Goal: Transaction & Acquisition: Download file/media

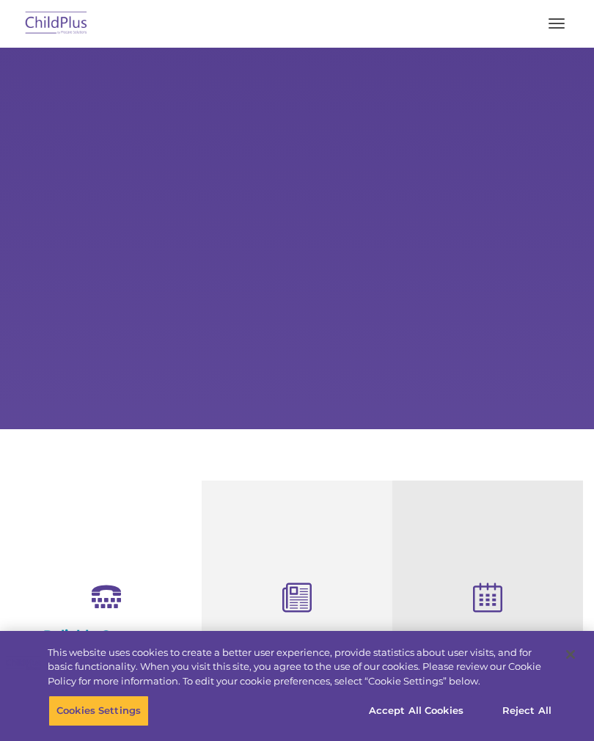
select select "MEDIUM"
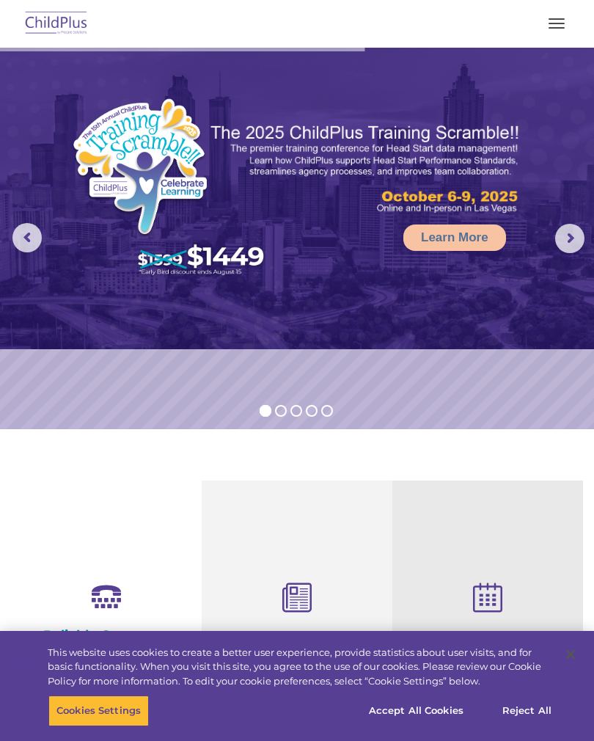
click at [60, 31] on img at bounding box center [56, 24] width 69 height 34
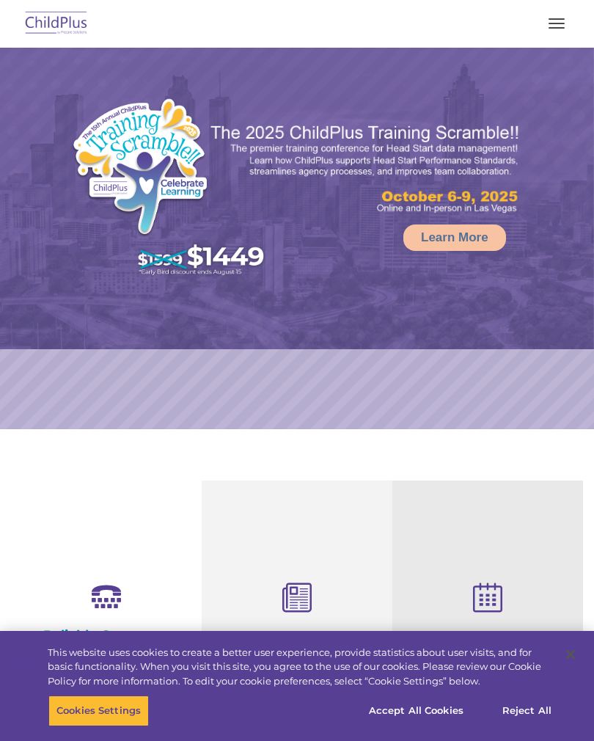
select select "MEDIUM"
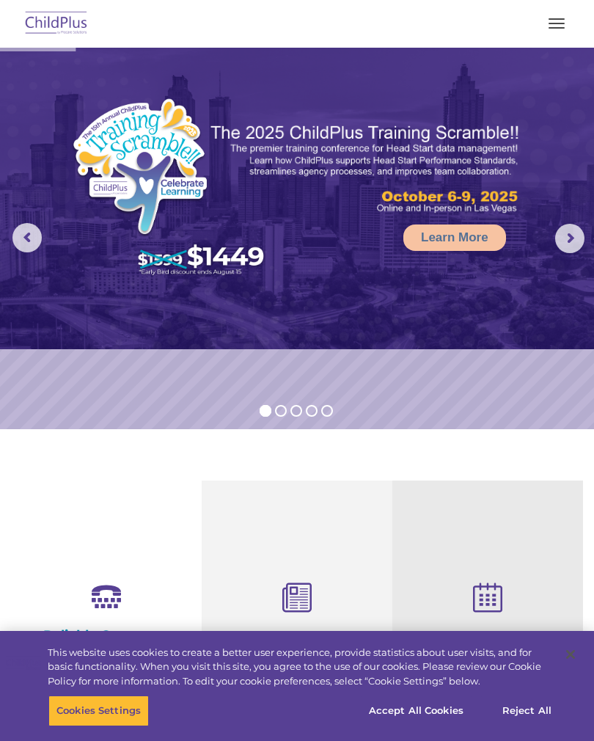
click at [562, 34] on button "button" at bounding box center [557, 23] width 31 height 23
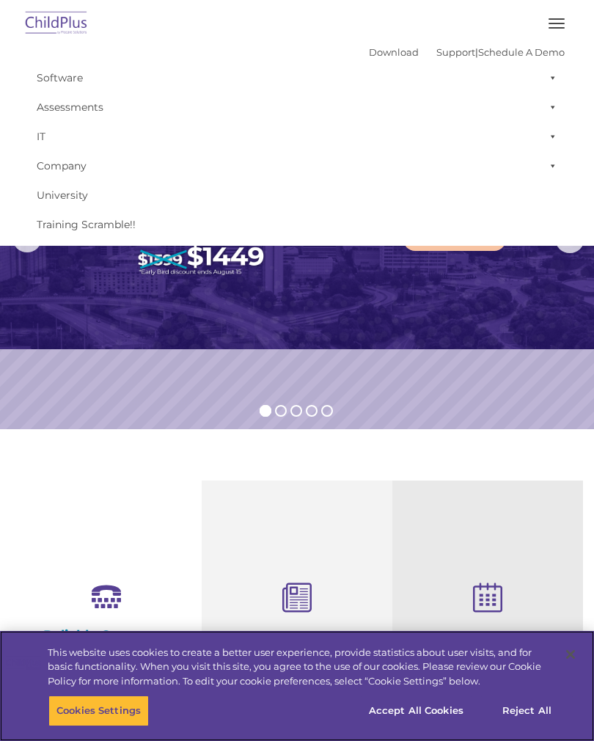
click at [108, 712] on button "Cookies Settings" at bounding box center [98, 711] width 101 height 31
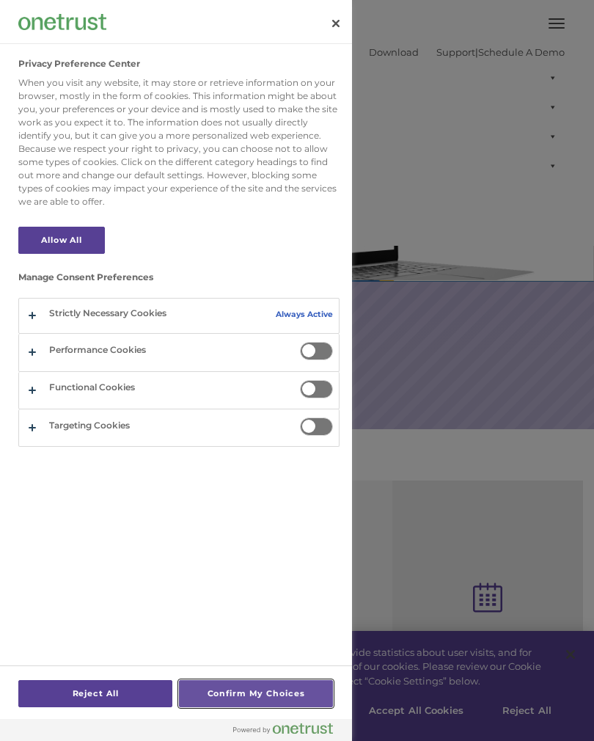
click at [258, 690] on button "Confirm My Choices" at bounding box center [256, 693] width 154 height 27
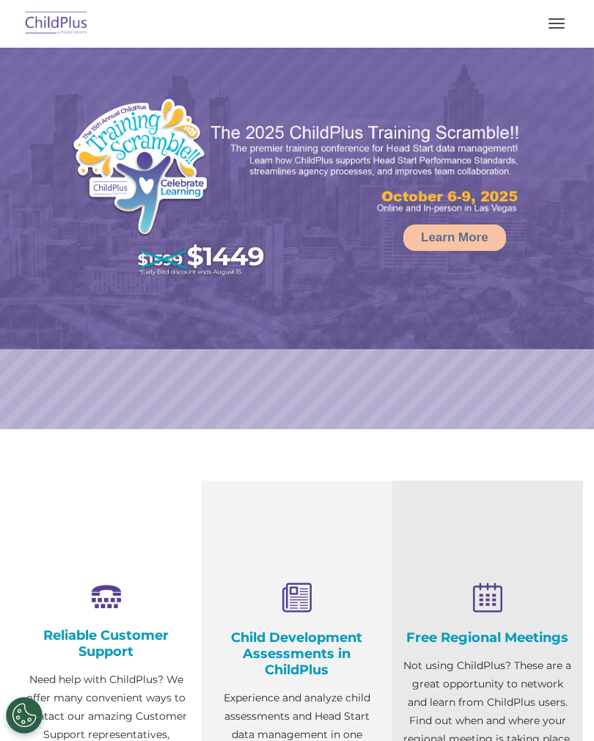
select select "MEDIUM"
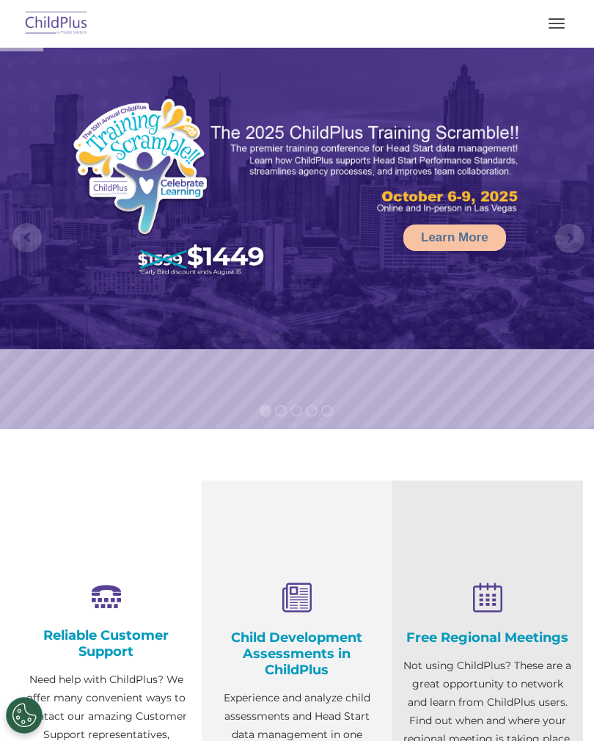
click at [556, 32] on button "button" at bounding box center [557, 23] width 31 height 23
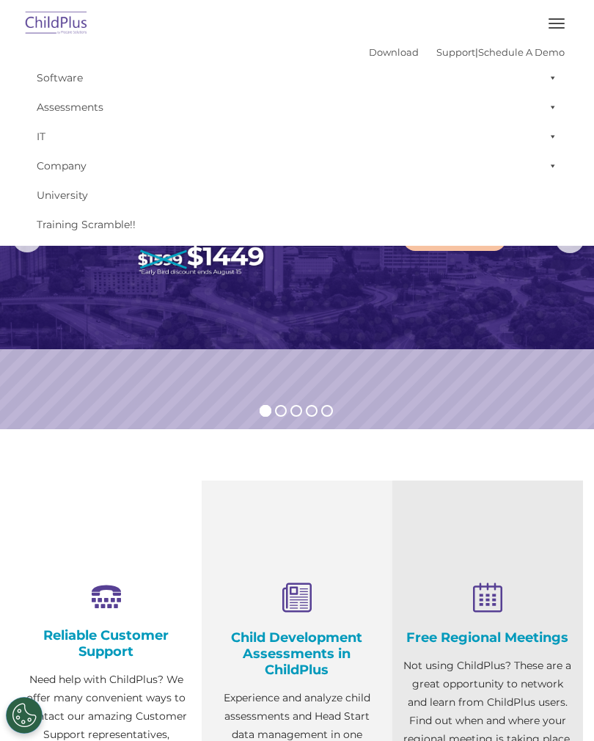
click at [375, 57] on link "Download" at bounding box center [394, 52] width 50 height 12
